Goal: Communication & Community: Share content

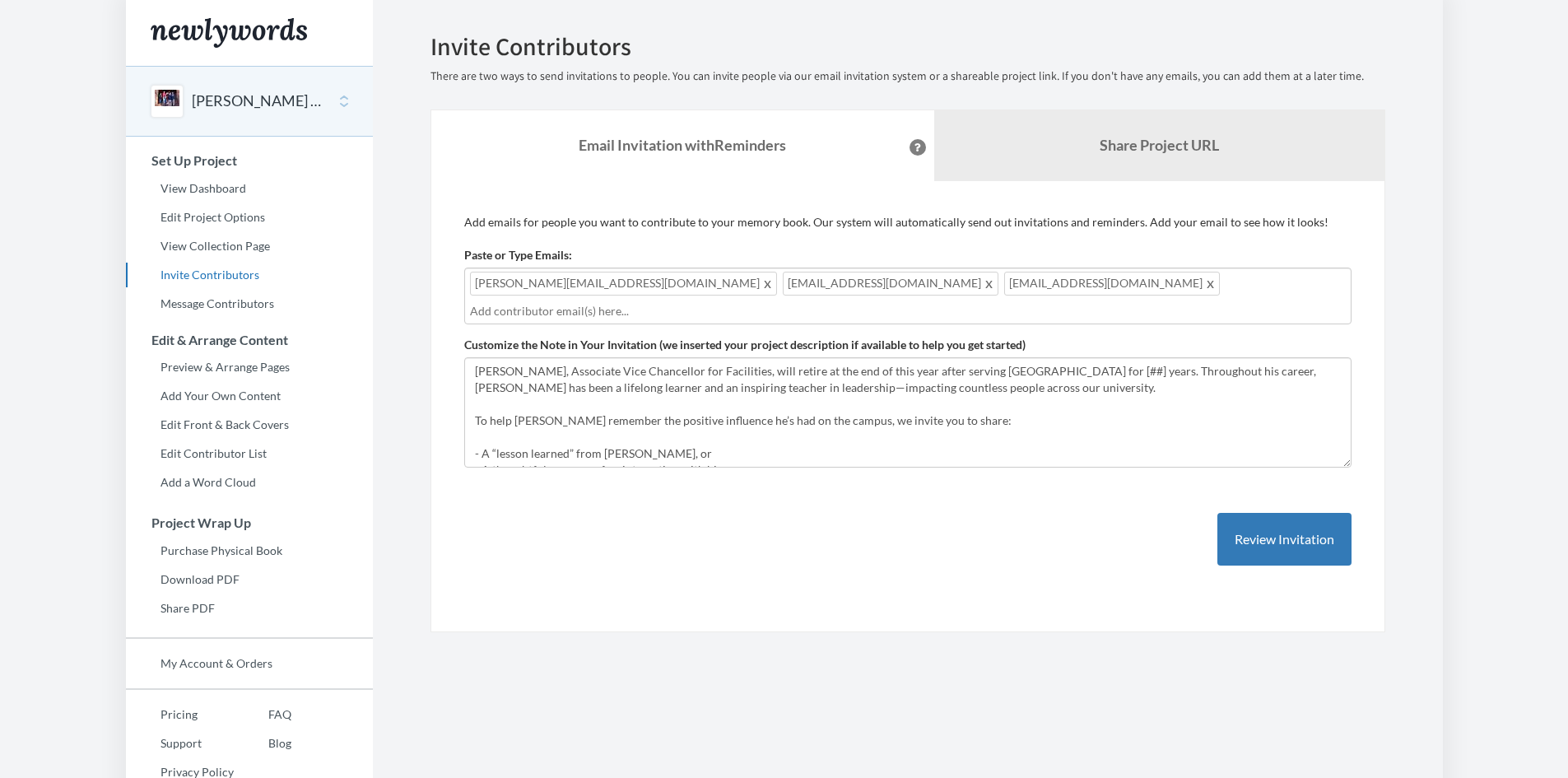
click at [1007, 302] on input "text" at bounding box center [908, 311] width 876 height 18
click at [1005, 380] on textarea "[PERSON_NAME], Associate Vice Chancellor for Facilities, will retire at the end…" at bounding box center [908, 413] width 887 height 110
click at [1011, 371] on textarea "[PERSON_NAME], Associate Vice Chancellor for Facilities, will retire at the end…" at bounding box center [908, 413] width 887 height 110
click at [1047, 371] on textarea "[PERSON_NAME], Associate Vice Chancellor for Facilities, will retire at the end…" at bounding box center [908, 413] width 887 height 110
click at [966, 385] on textarea "[PERSON_NAME], Associate Vice Chancellor for Facilities, will retire at the end…" at bounding box center [908, 413] width 887 height 110
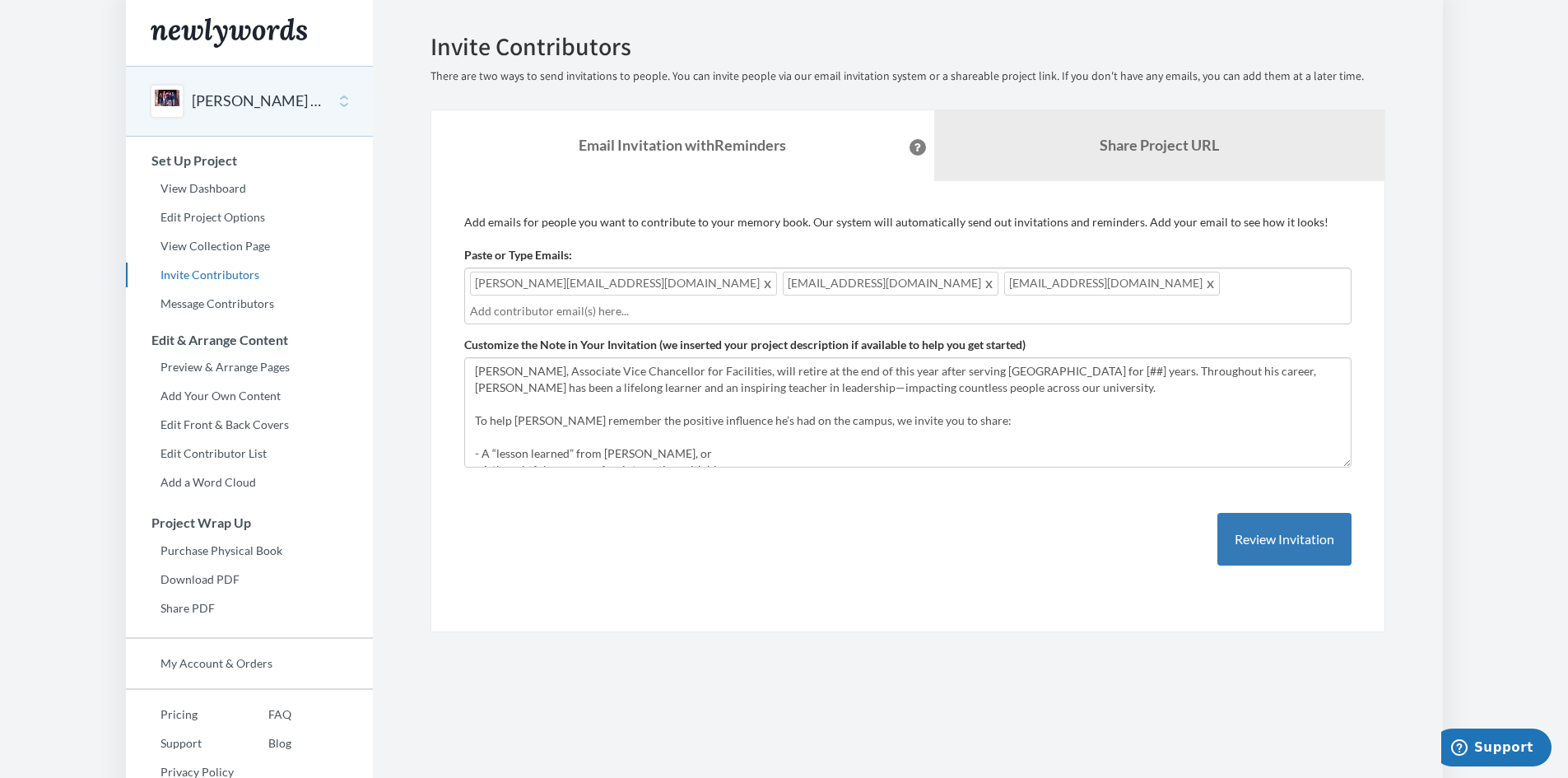
click at [1205, 282] on span at bounding box center [1211, 284] width 13 height 20
click at [984, 283] on span at bounding box center [990, 284] width 13 height 20
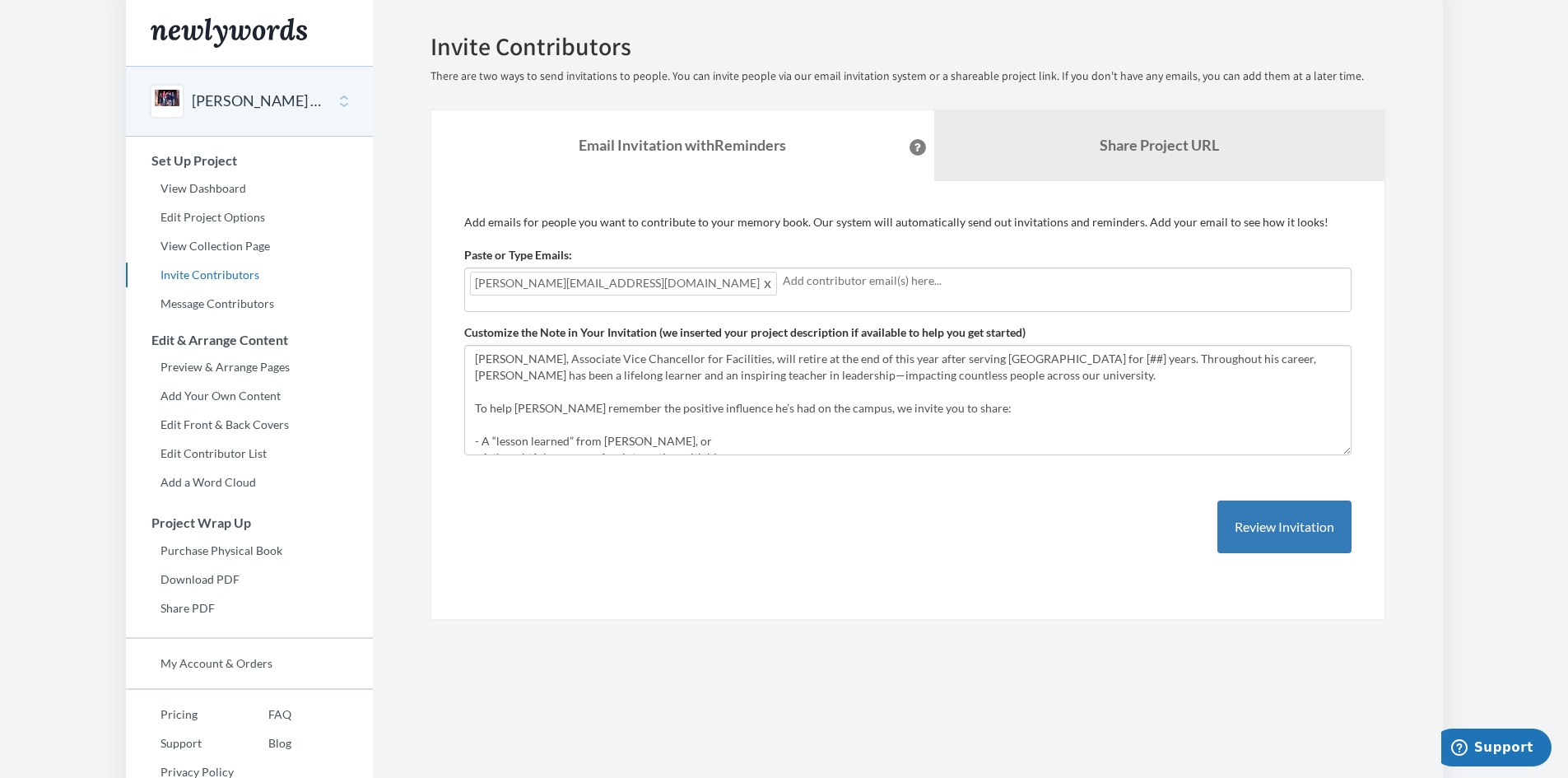
click at [762, 286] on span at bounding box center [769, 284] width 13 height 20
click at [572, 283] on input "text" at bounding box center [908, 281] width 876 height 18
type input "r"
type input "e"
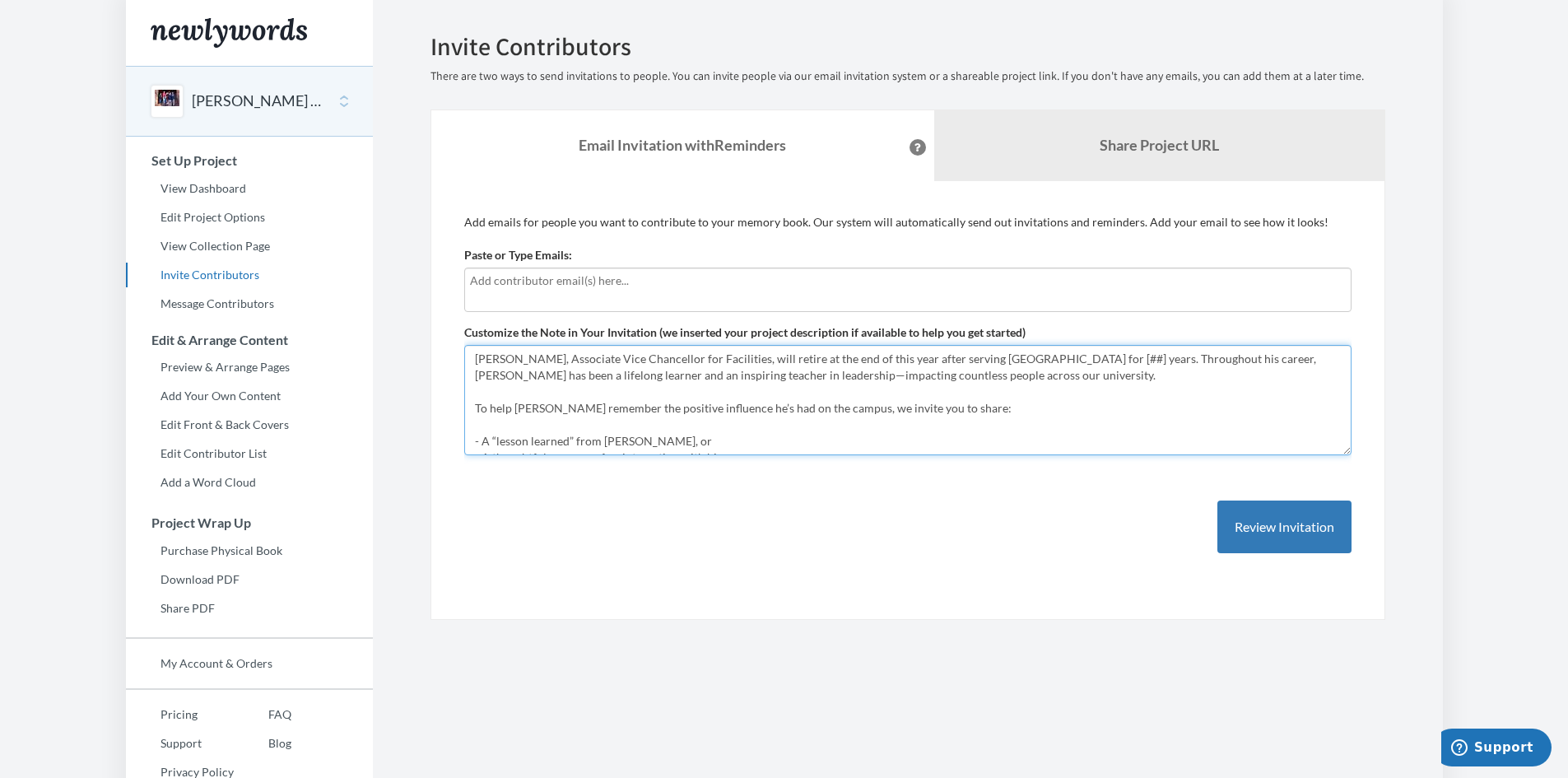
drag, startPoint x: 986, startPoint y: 358, endPoint x: 1059, endPoint y: 357, distance: 73.0
click at [986, 358] on textarea "[PERSON_NAME], Associate Vice Chancellor for Facilities, will retire at the end…" at bounding box center [908, 400] width 887 height 110
drag, startPoint x: 1116, startPoint y: 357, endPoint x: 1092, endPoint y: 359, distance: 24.1
click at [1092, 359] on textarea "[PERSON_NAME], Associate Vice Chancellor for Facilities, will retire at the end…" at bounding box center [908, 400] width 887 height 110
click at [1114, 404] on textarea "[PERSON_NAME], Associate Vice Chancellor for Facilities, will retire at the end…" at bounding box center [908, 400] width 887 height 110
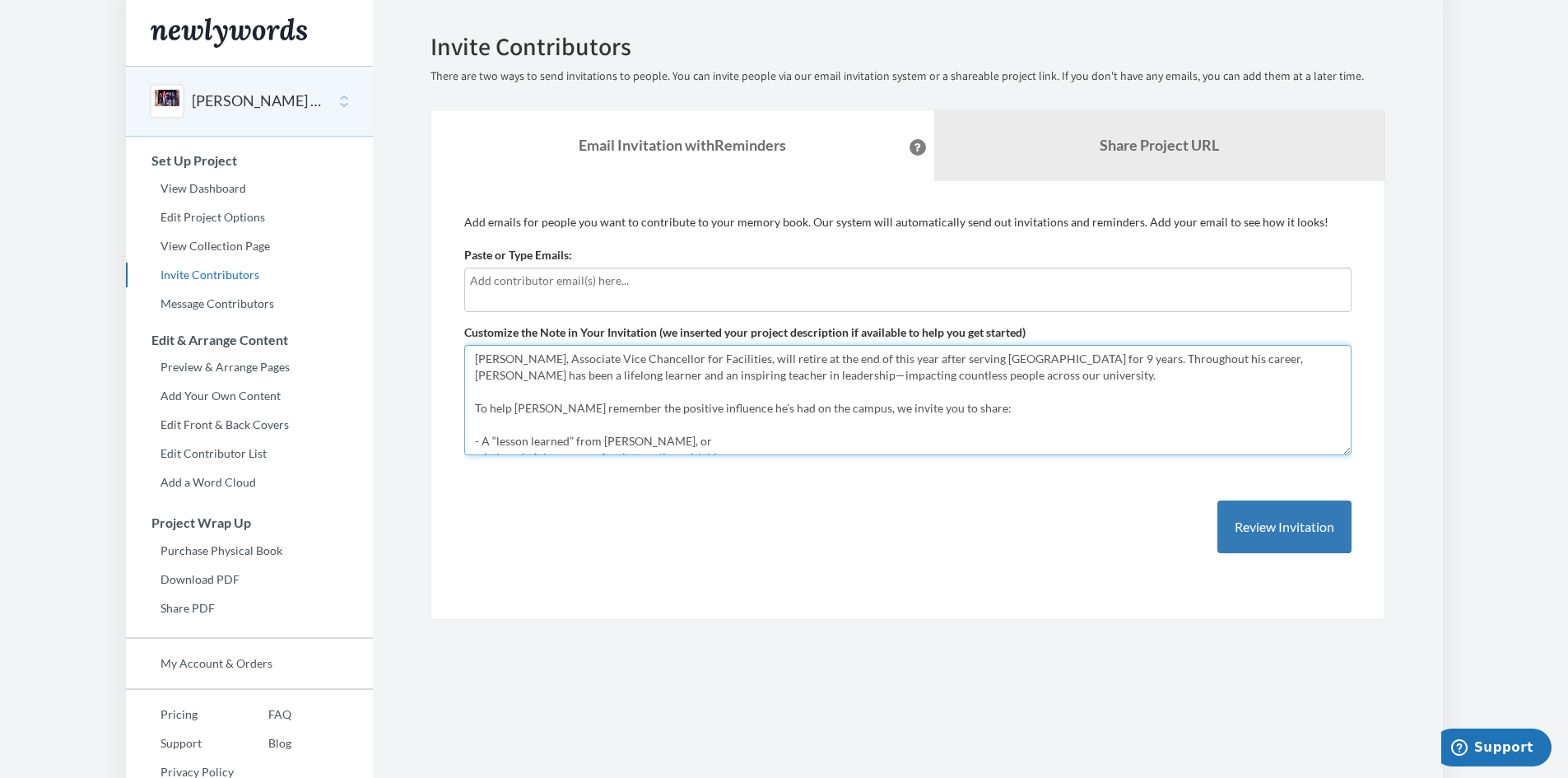
click at [1095, 358] on textarea "[PERSON_NAME], Associate Vice Chancellor for Facilities, will retire at the end…" at bounding box center [908, 400] width 887 height 110
click at [1149, 391] on textarea "[PERSON_NAME], Associate Vice Chancellor for Facilities, will retire at the end…" at bounding box center [908, 400] width 887 height 110
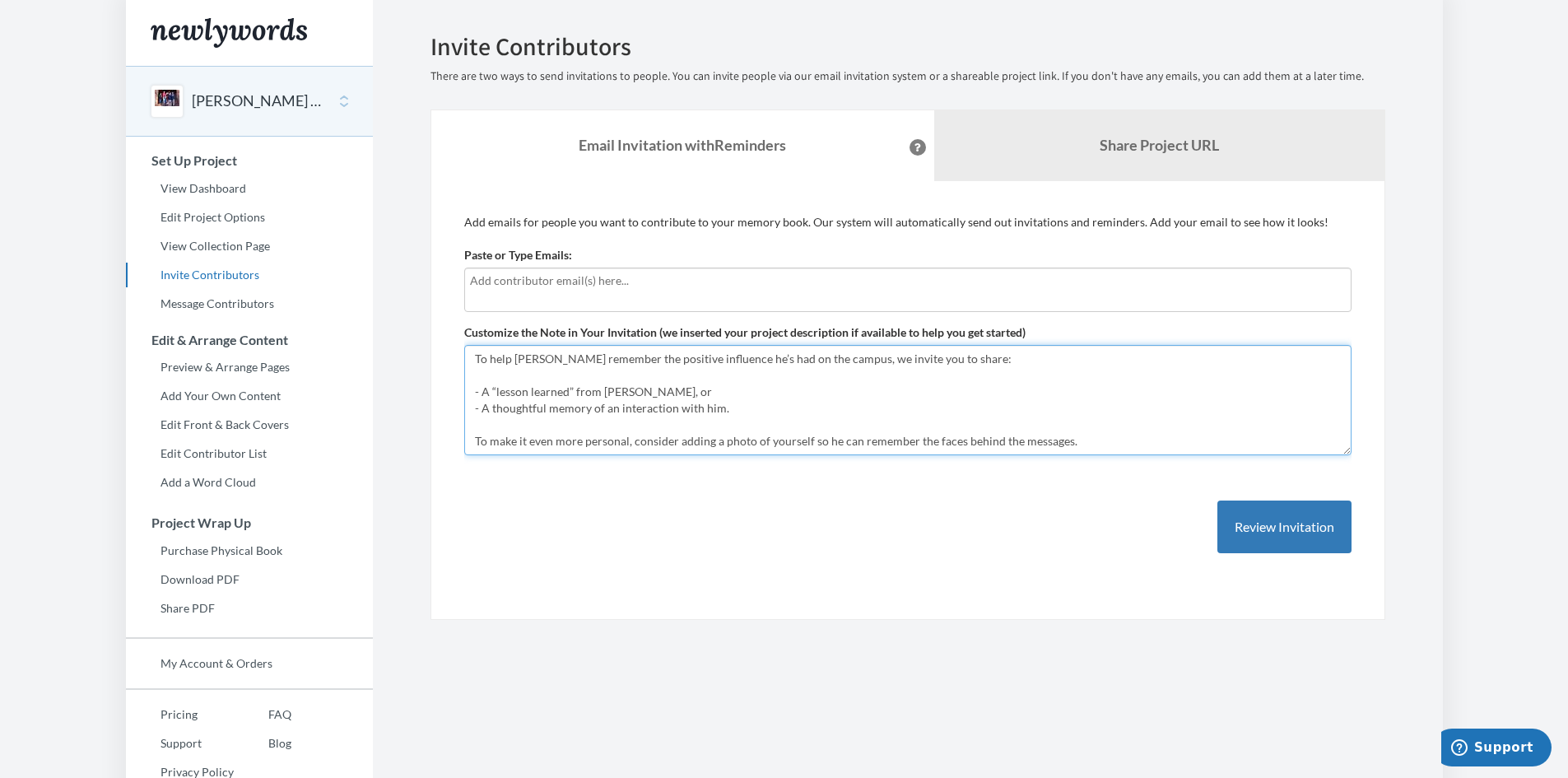
type textarea "[PERSON_NAME], Associate Vice Chancellor for Facilities, will retire at the end…"
click at [874, 289] on div at bounding box center [908, 289] width 887 height 44
click at [688, 305] on div at bounding box center [908, 289] width 887 height 44
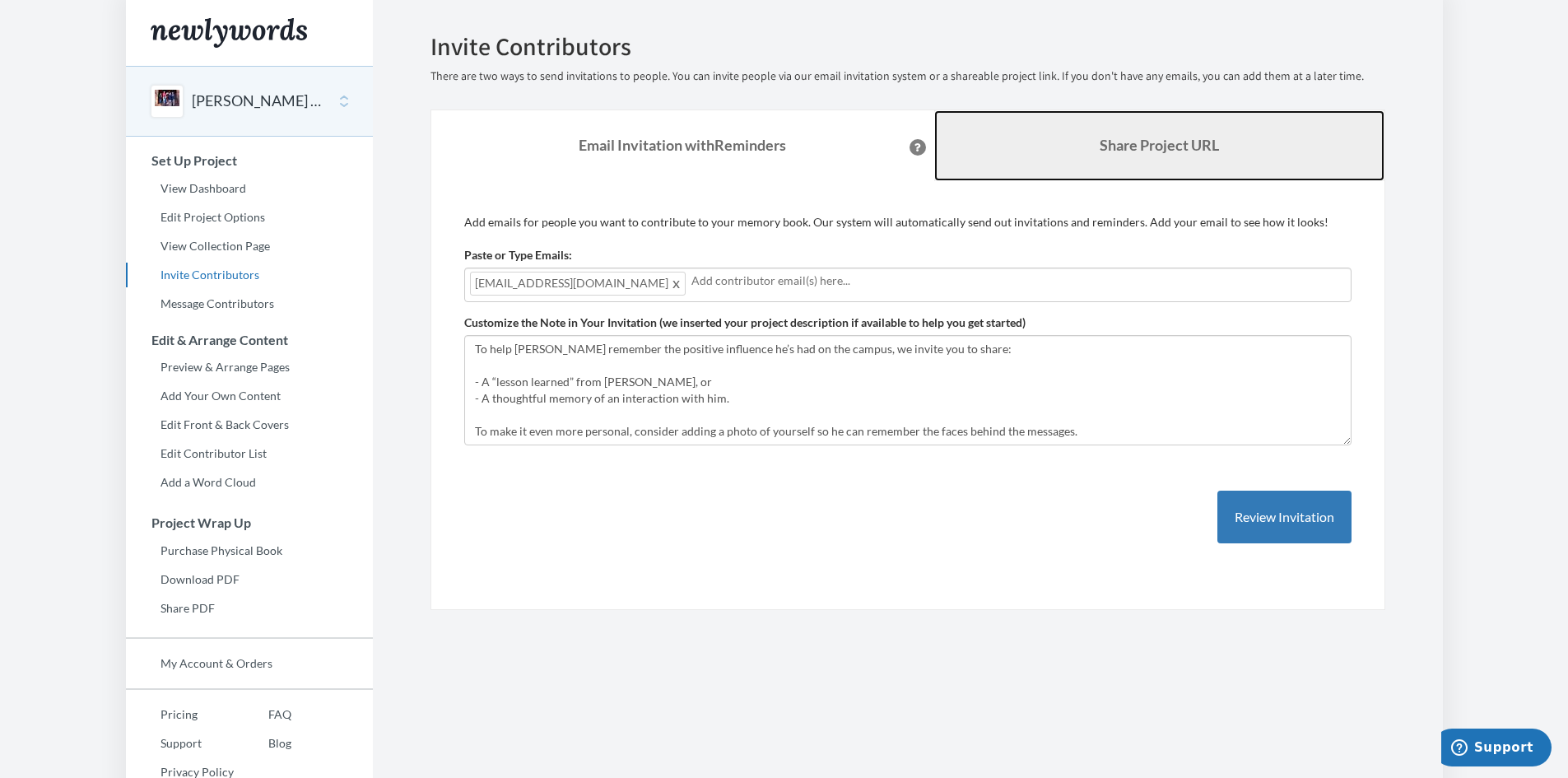
click at [1162, 145] on b "Share Project URL" at bounding box center [1160, 145] width 119 height 18
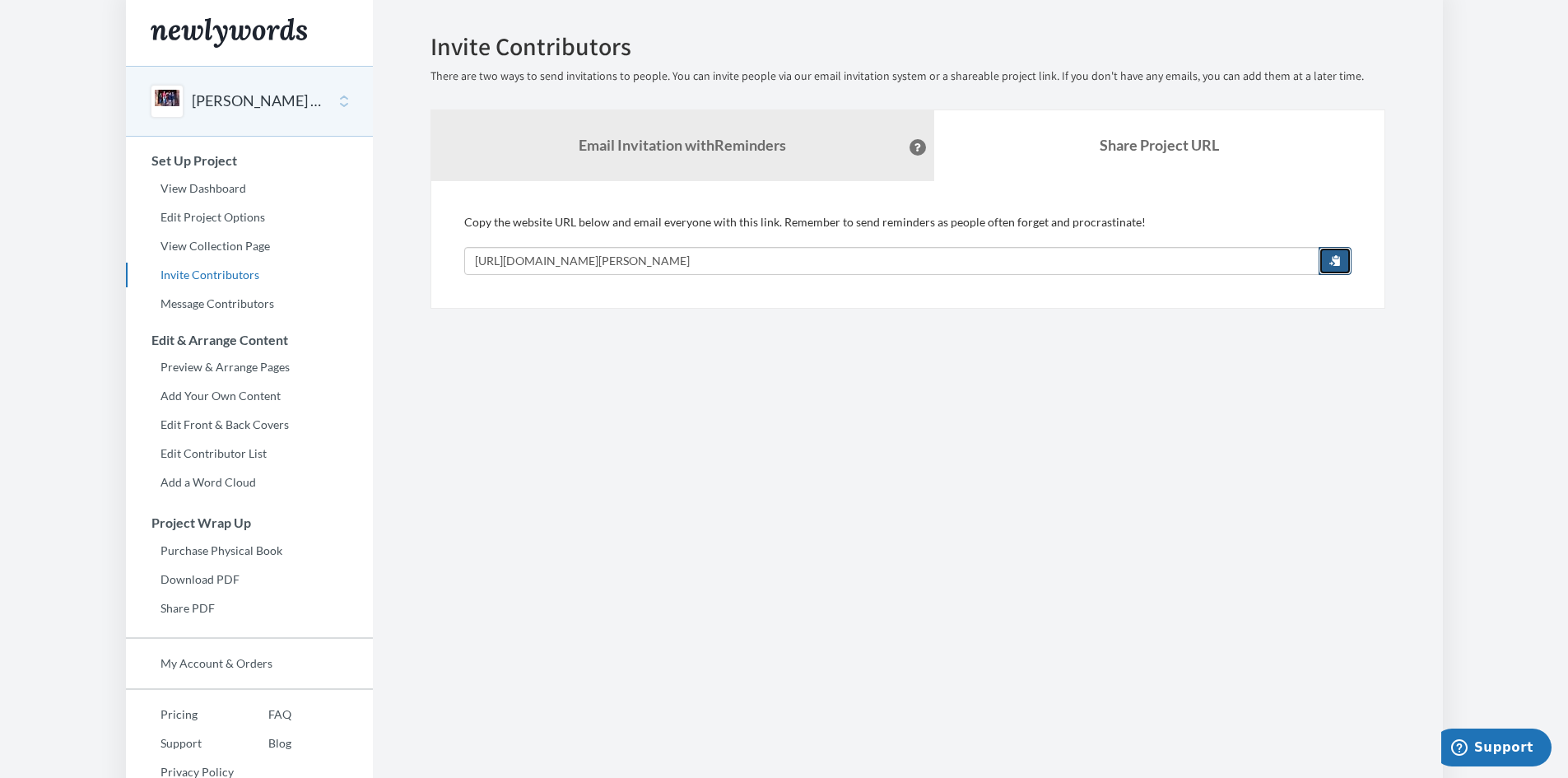
click at [1332, 257] on span "button" at bounding box center [1335, 260] width 12 height 12
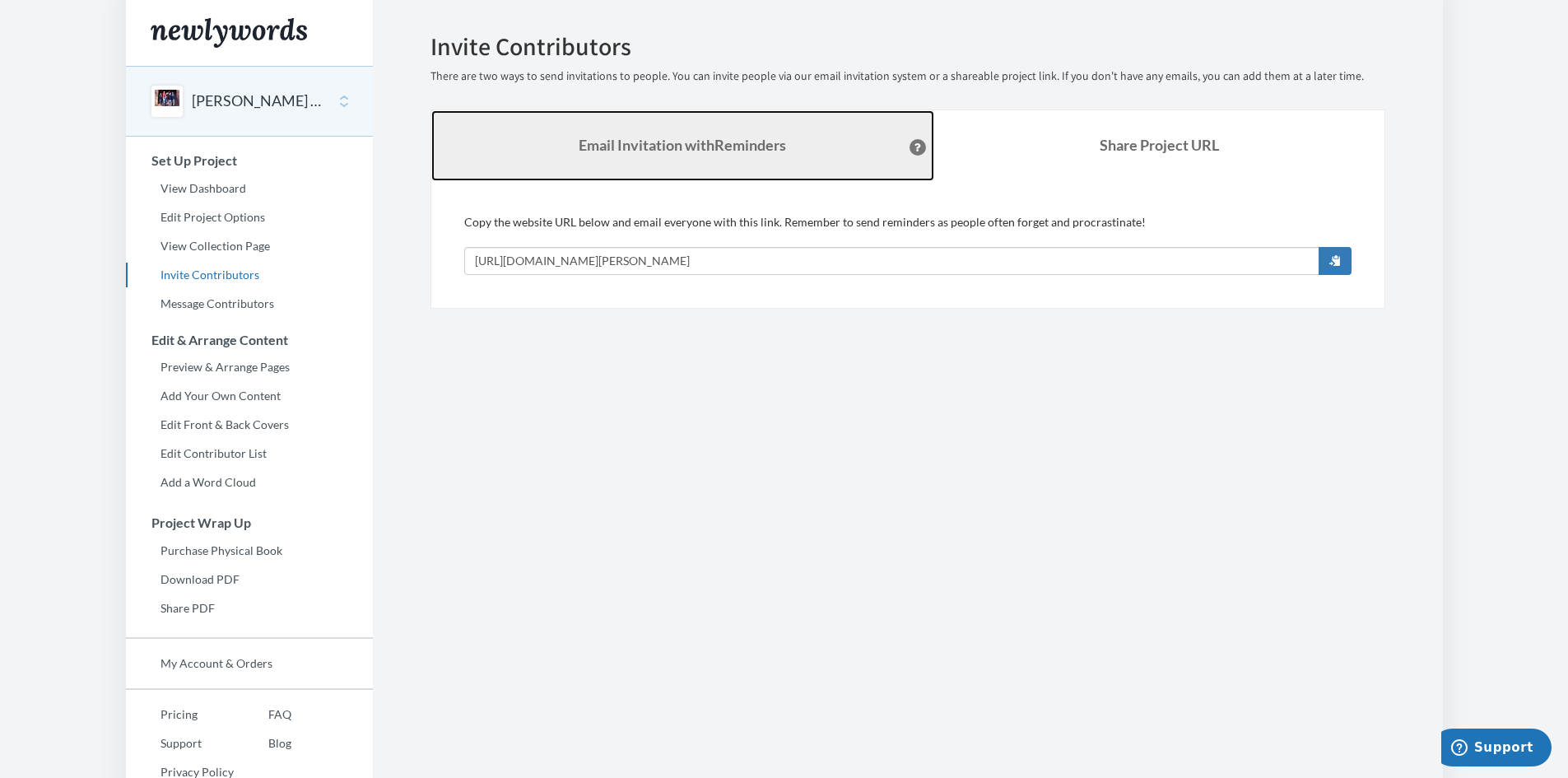
click at [639, 127] on link "Email Invitation with Reminders" at bounding box center [683, 145] width 503 height 70
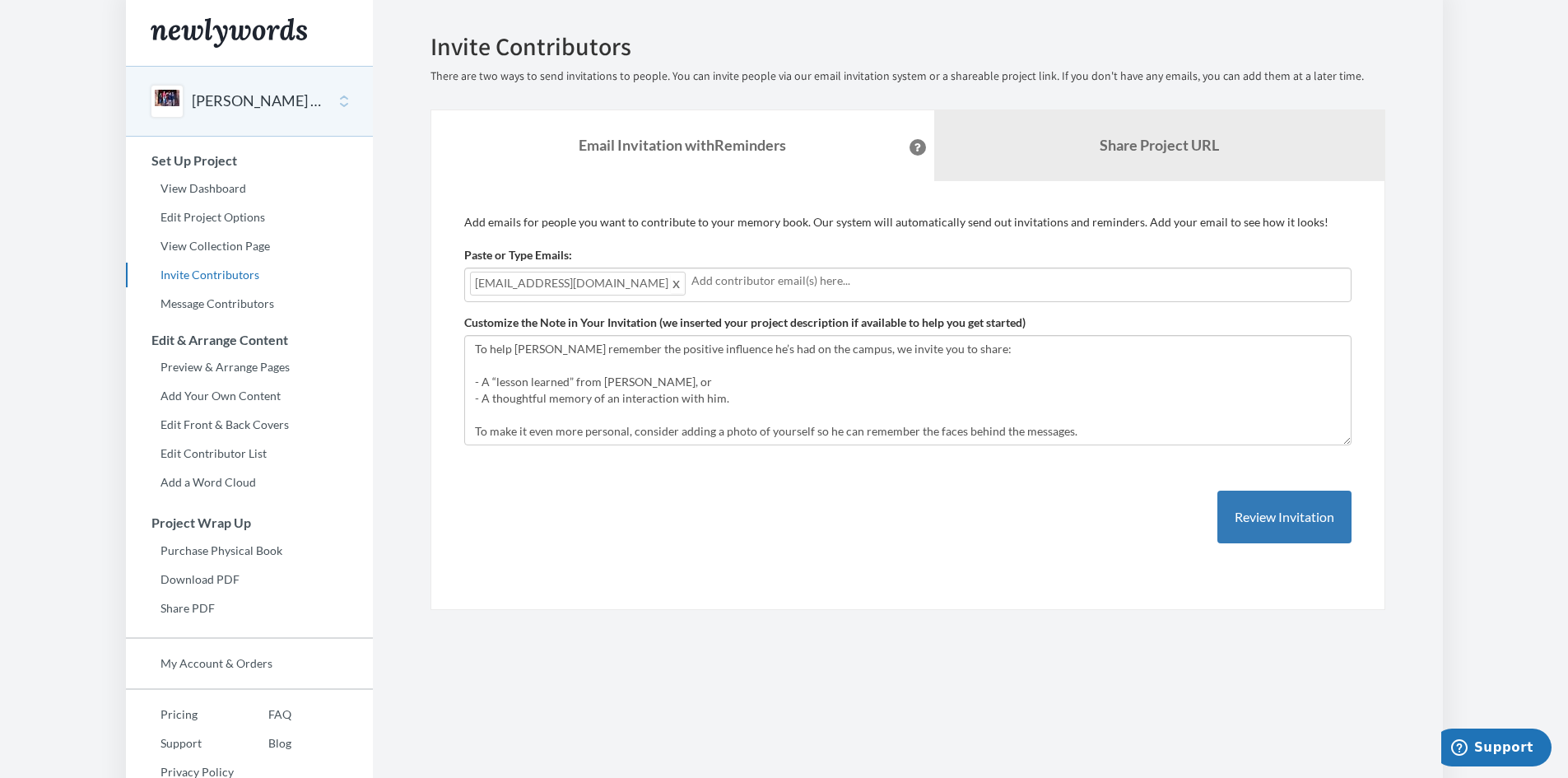
click at [671, 286] on span at bounding box center [677, 284] width 13 height 20
